Goal: Navigation & Orientation: Find specific page/section

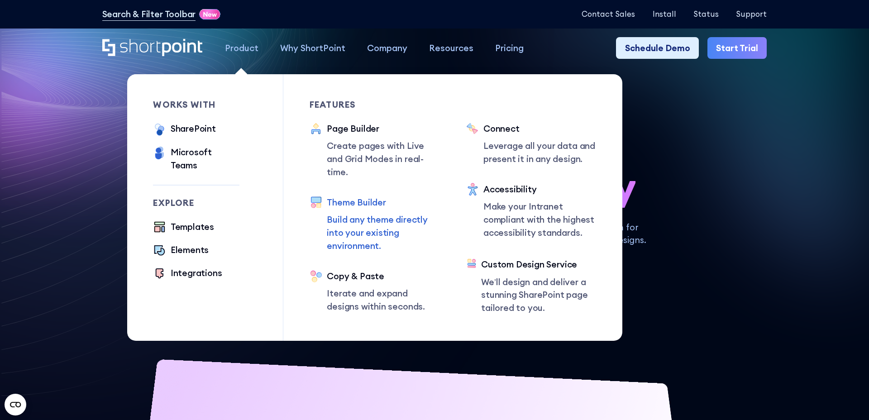
click at [367, 227] on p "Build any theme directly into your existing environment." at bounding box center [383, 232] width 113 height 39
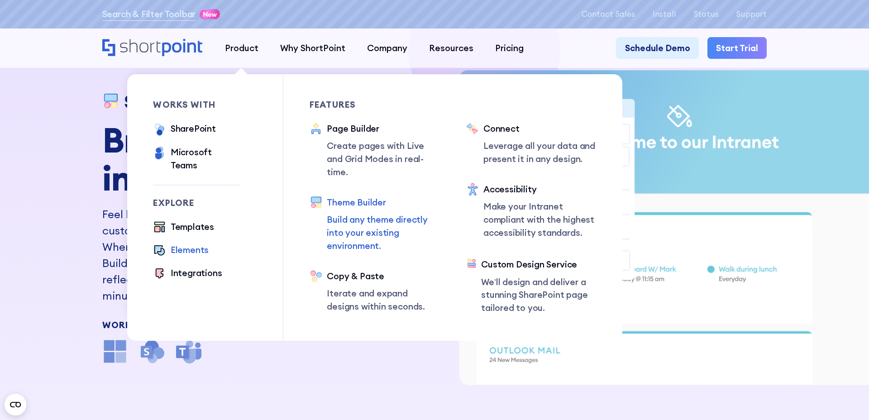
click at [195, 243] on div "Elements" at bounding box center [190, 249] width 38 height 13
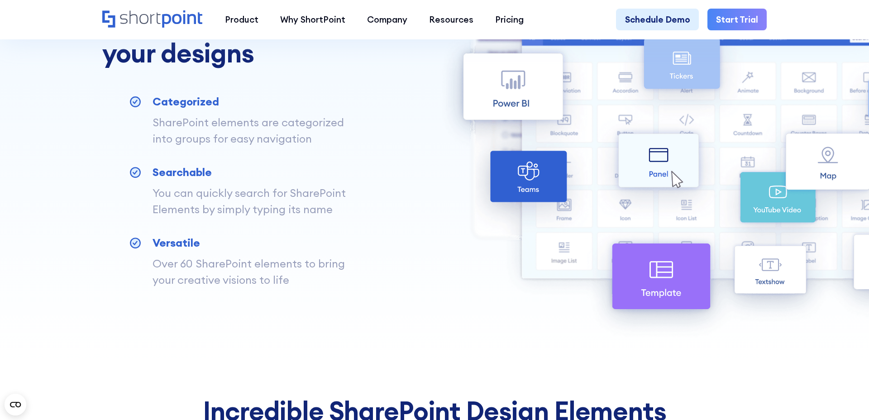
scroll to position [1157, 0]
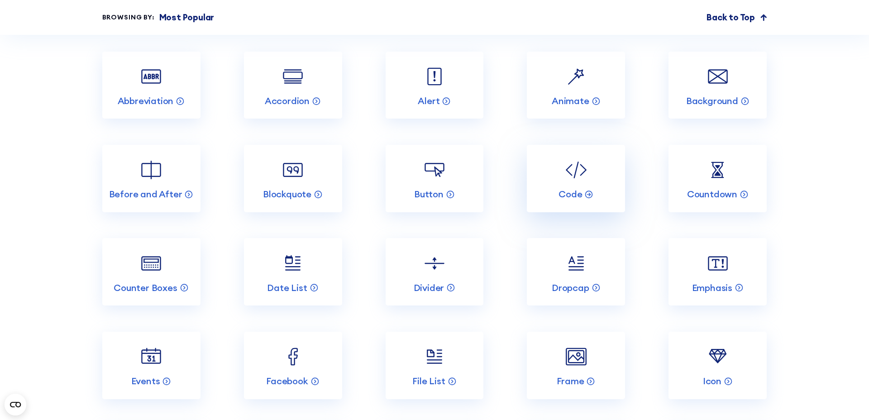
click at [590, 181] on link "Code" at bounding box center [576, 178] width 98 height 67
